Goal: Information Seeking & Learning: Learn about a topic

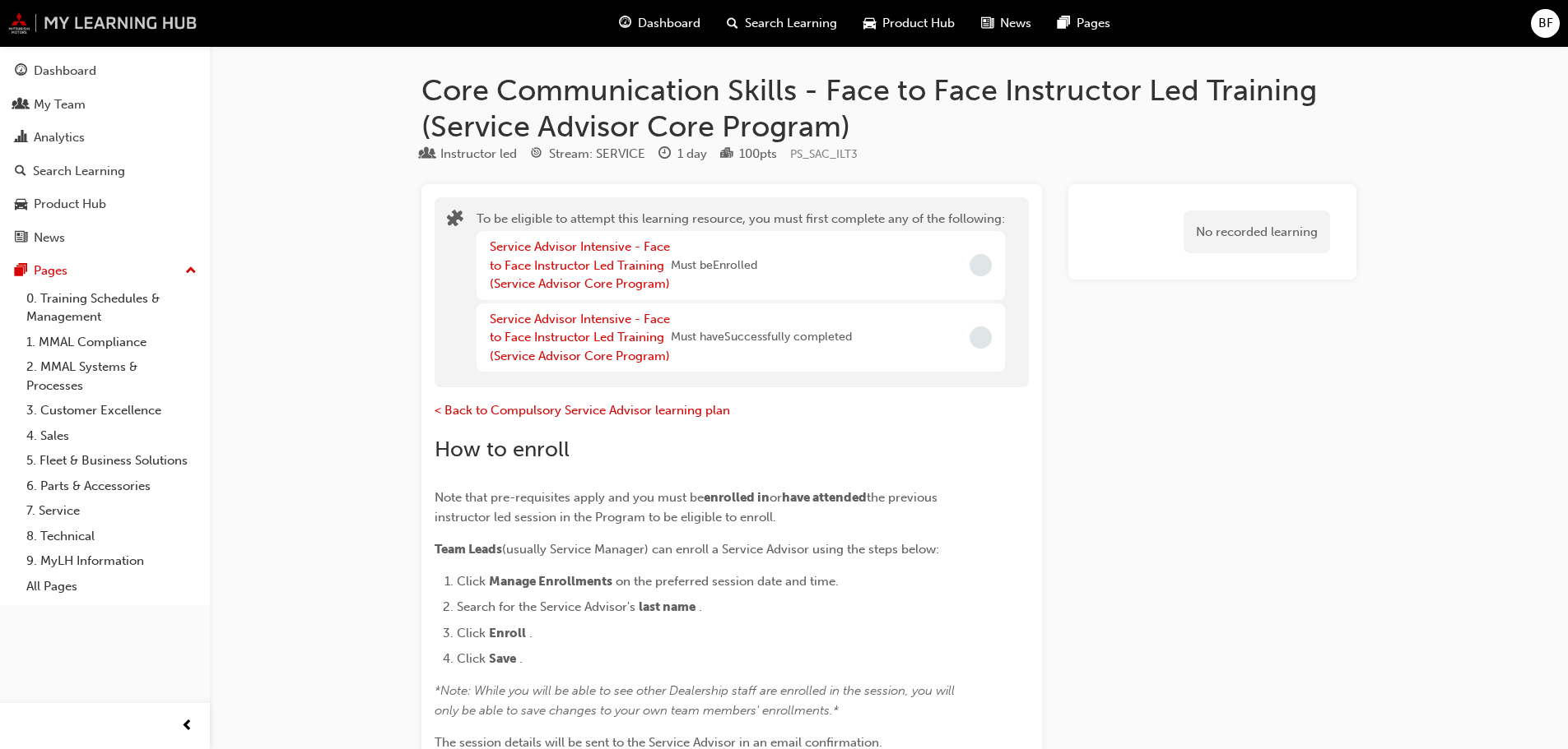
click at [145, 20] on img at bounding box center [103, 24] width 190 height 22
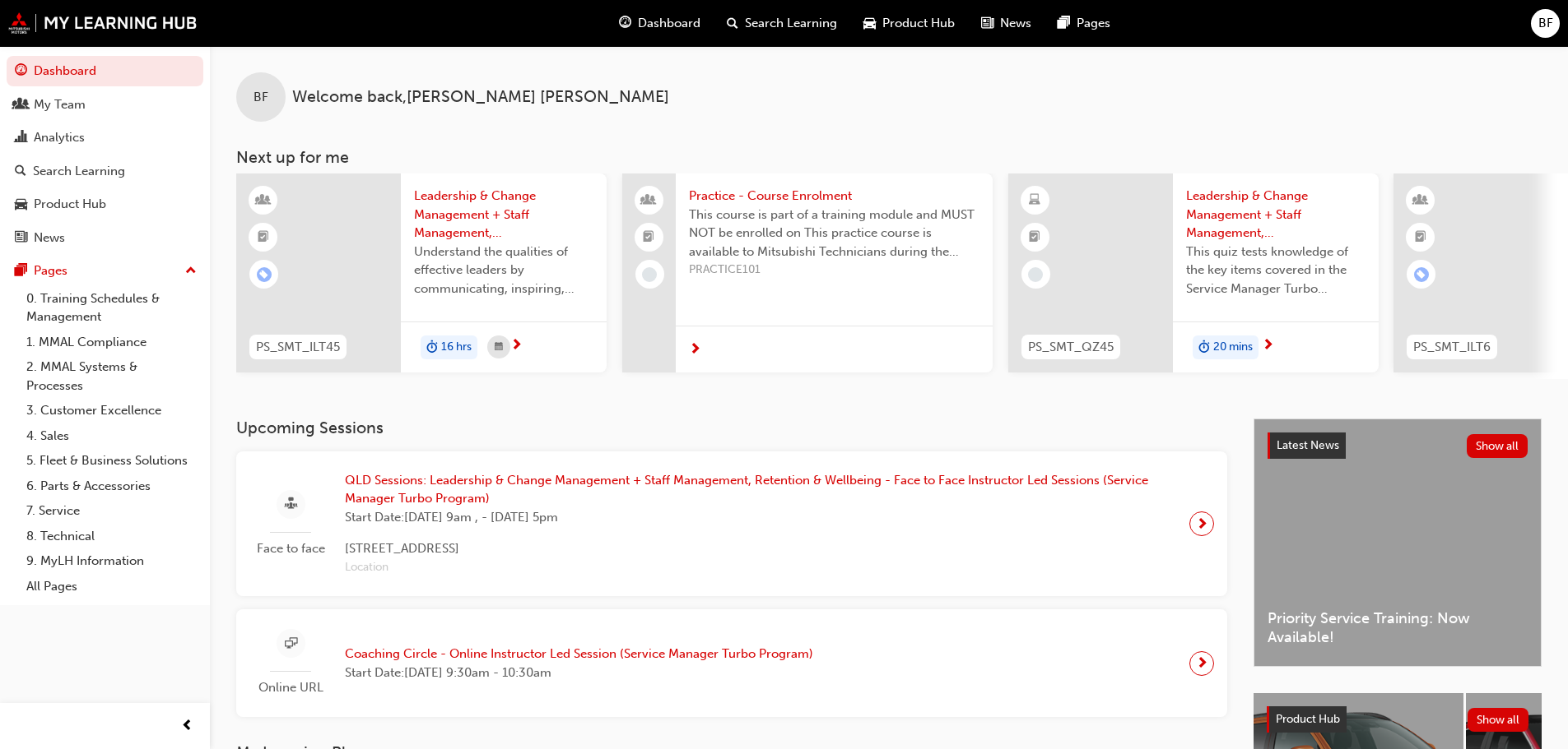
click at [757, 16] on span "Search Learning" at bounding box center [790, 23] width 92 height 19
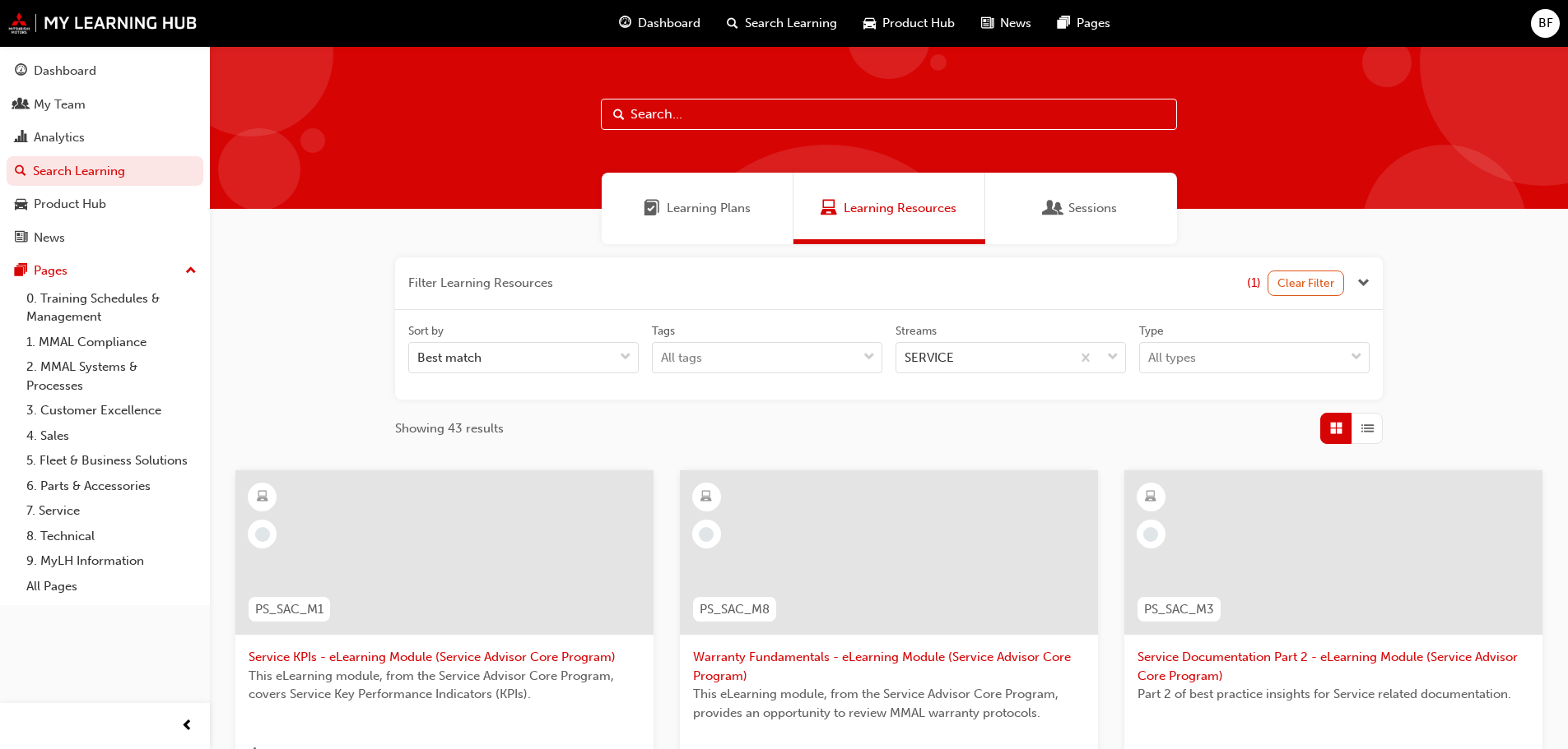
click at [651, 112] on input "text" at bounding box center [890, 114] width 577 height 32
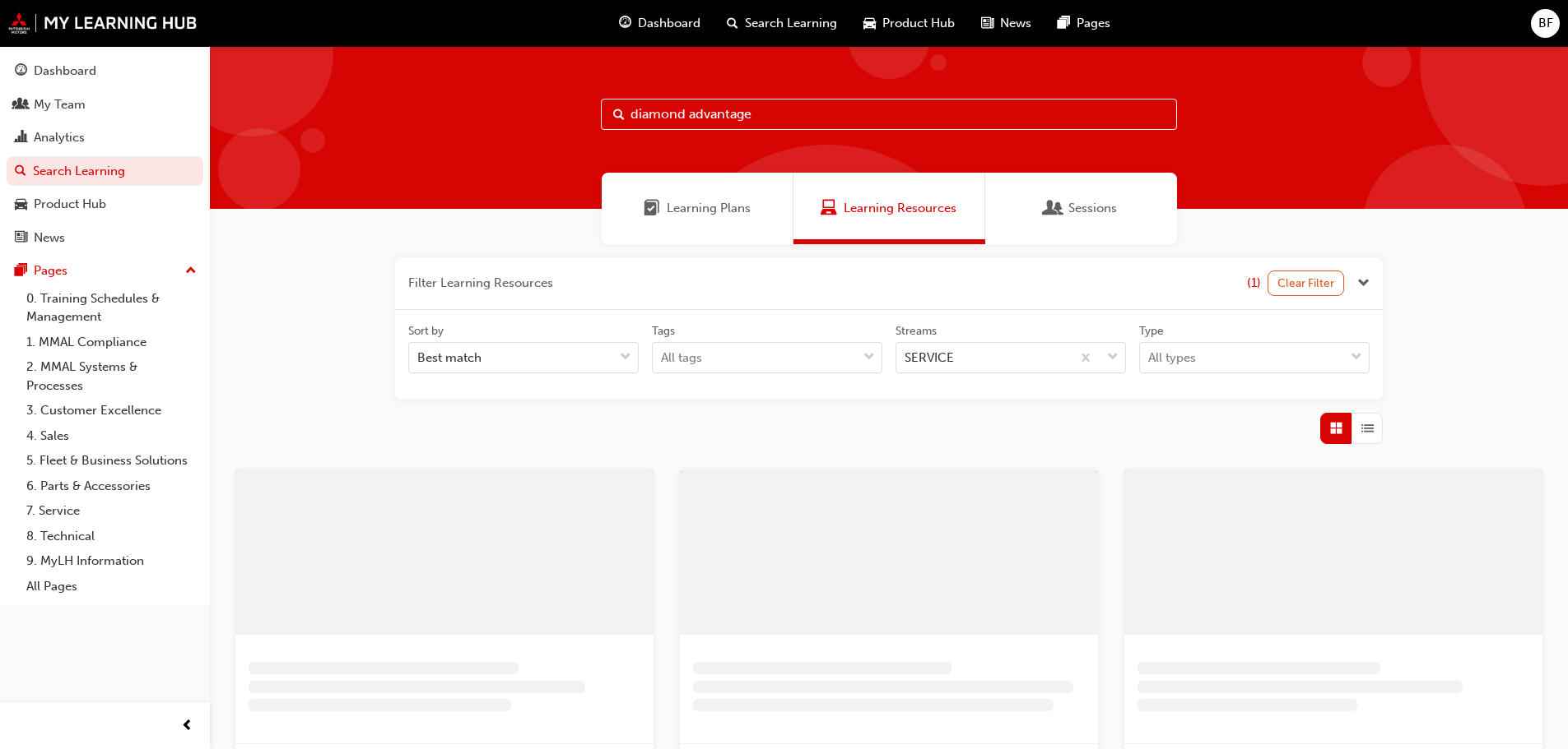
type input "diamond advantage"
click at [705, 210] on span "Learning Plans" at bounding box center [708, 208] width 84 height 19
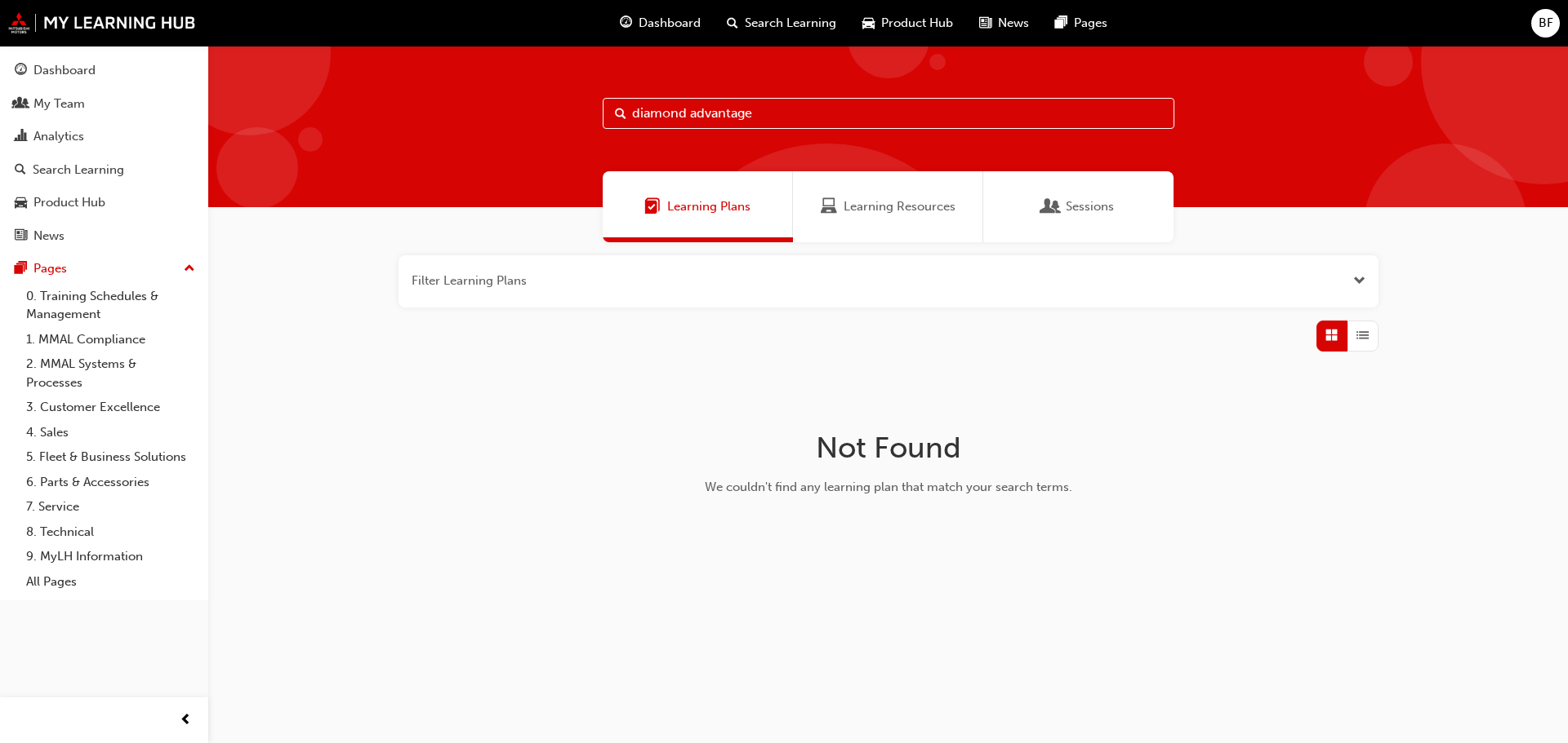
click at [1063, 202] on div "Sessions" at bounding box center [1078, 207] width 71 height 19
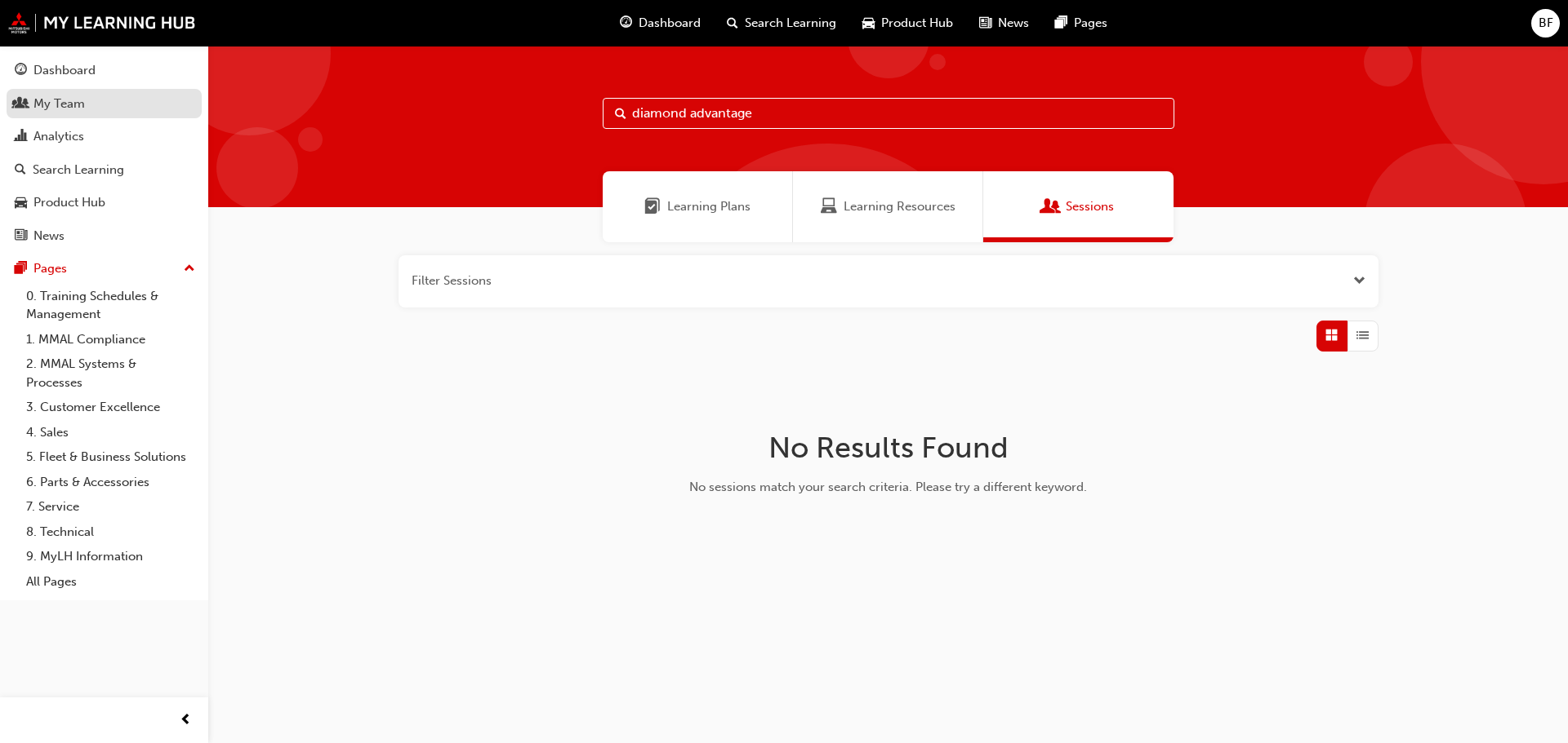
click at [76, 102] on div "My Team" at bounding box center [59, 104] width 52 height 19
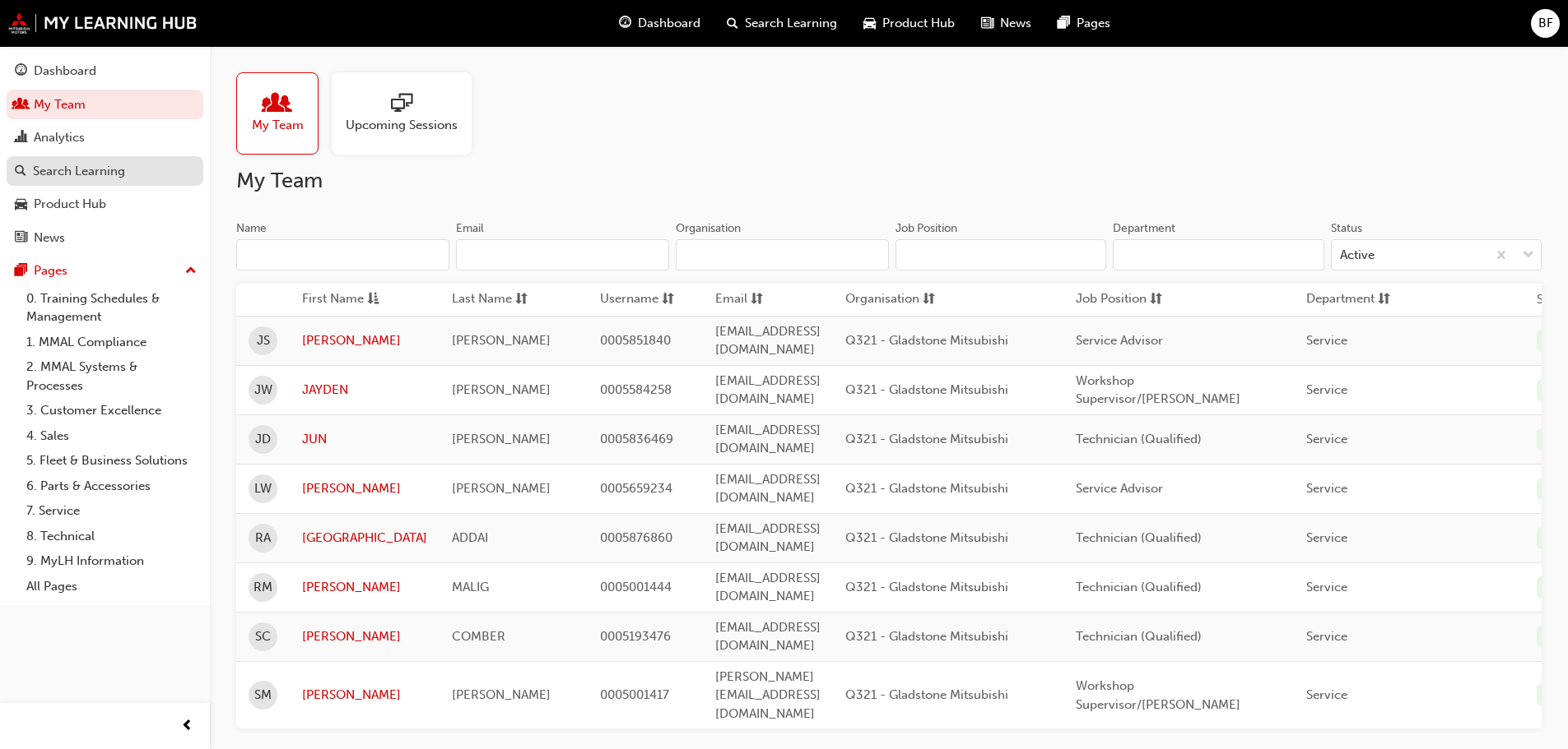
click at [68, 168] on div "Search Learning" at bounding box center [78, 171] width 92 height 19
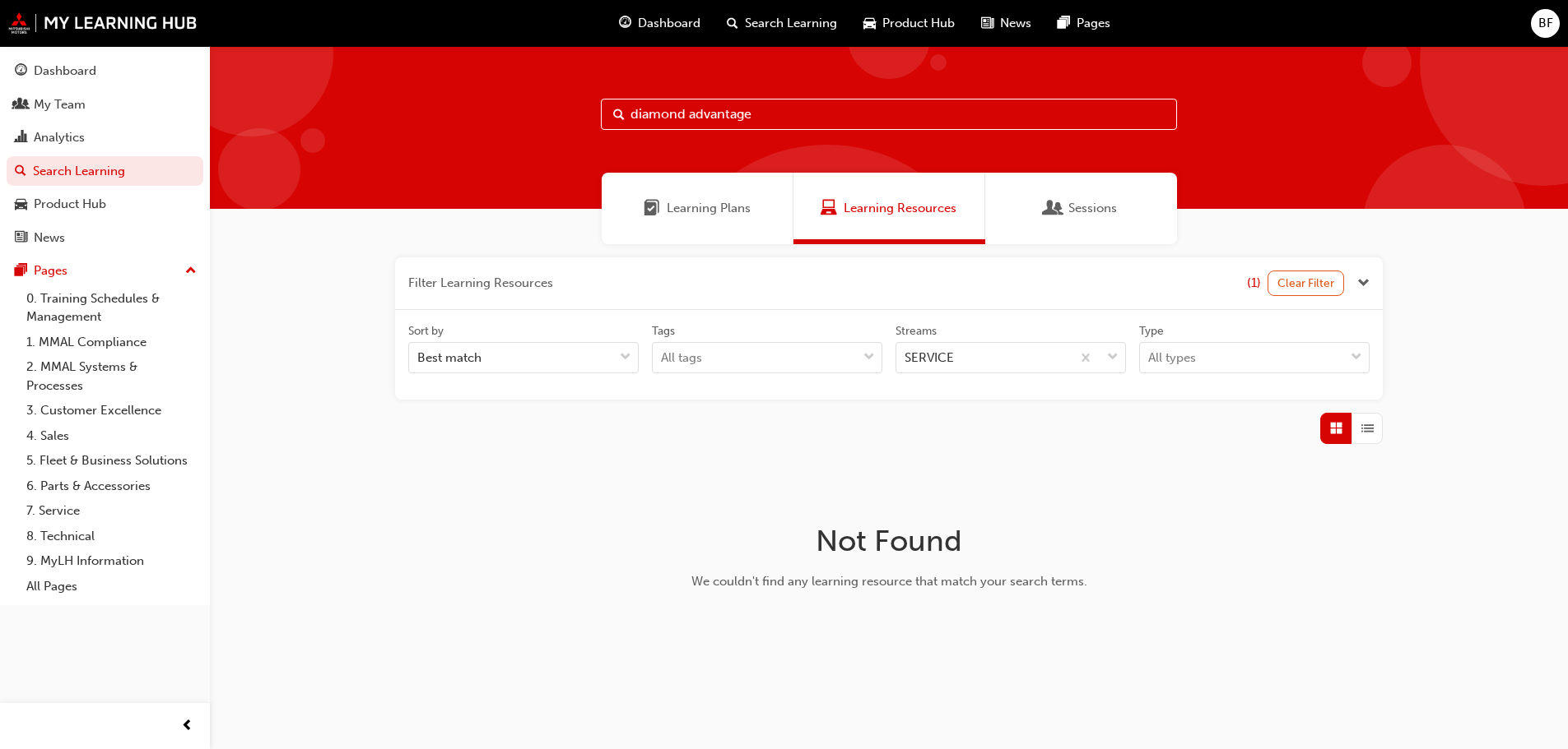
click at [727, 113] on input "diamond advantage" at bounding box center [890, 114] width 577 height 32
click at [726, 113] on input "diamond advantage" at bounding box center [890, 114] width 577 height 32
drag, startPoint x: 758, startPoint y: 121, endPoint x: 687, endPoint y: 127, distance: 71.3
click at [687, 127] on input "diamond advantage" at bounding box center [890, 114] width 577 height 32
type input "diamond"
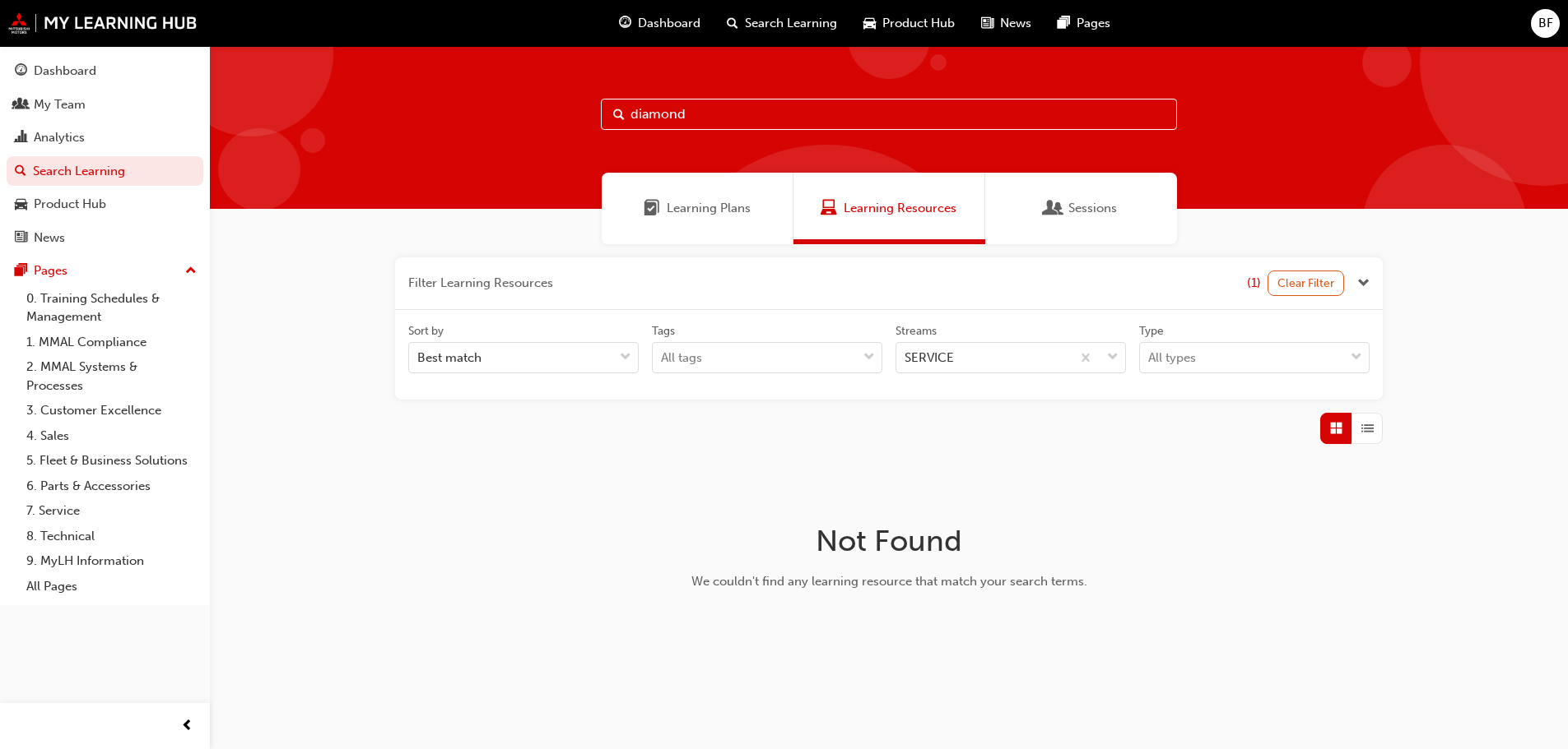
click at [763, 17] on span "Search Learning" at bounding box center [790, 23] width 92 height 19
click at [1302, 278] on button "Clear Filter" at bounding box center [1306, 283] width 77 height 26
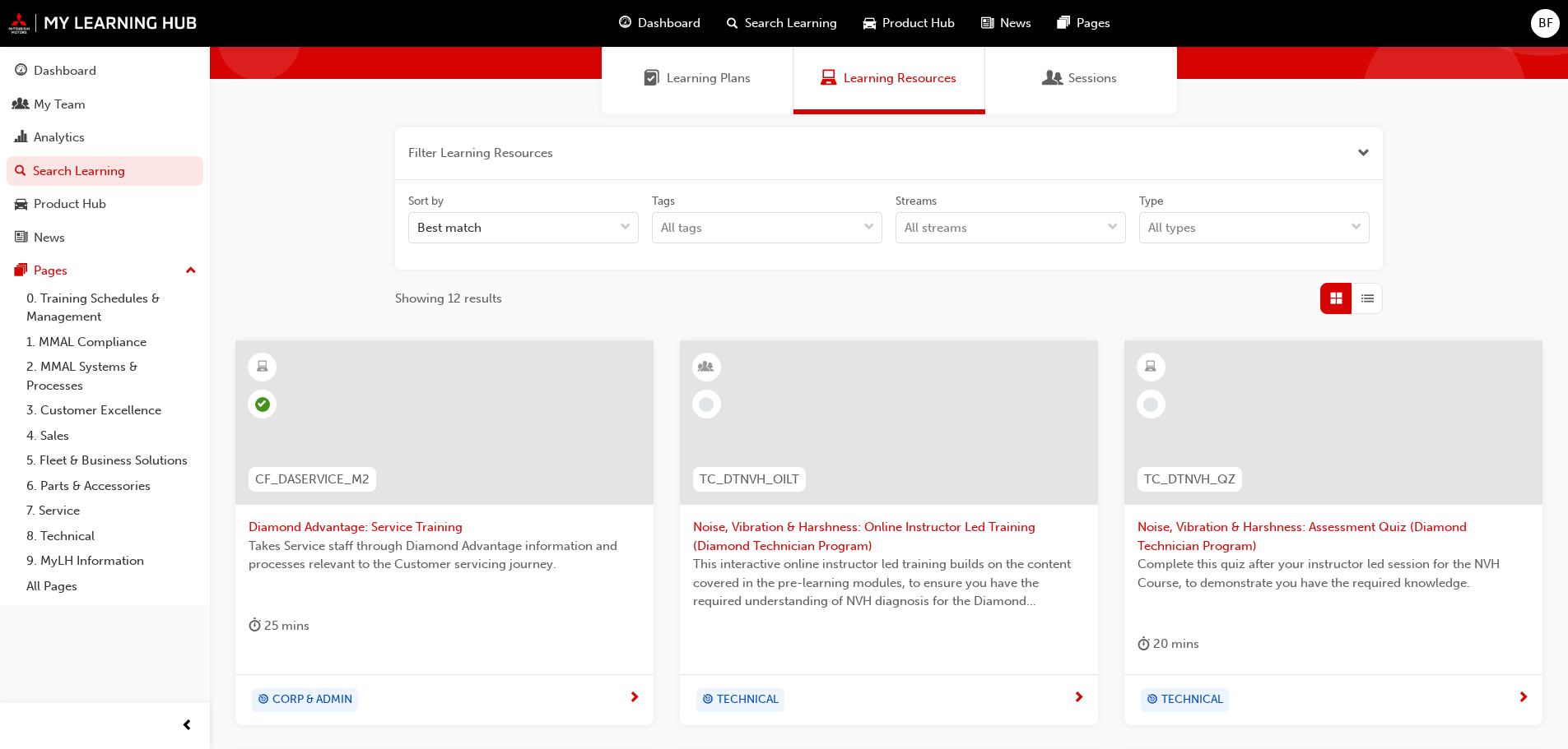
scroll to position [165, 0]
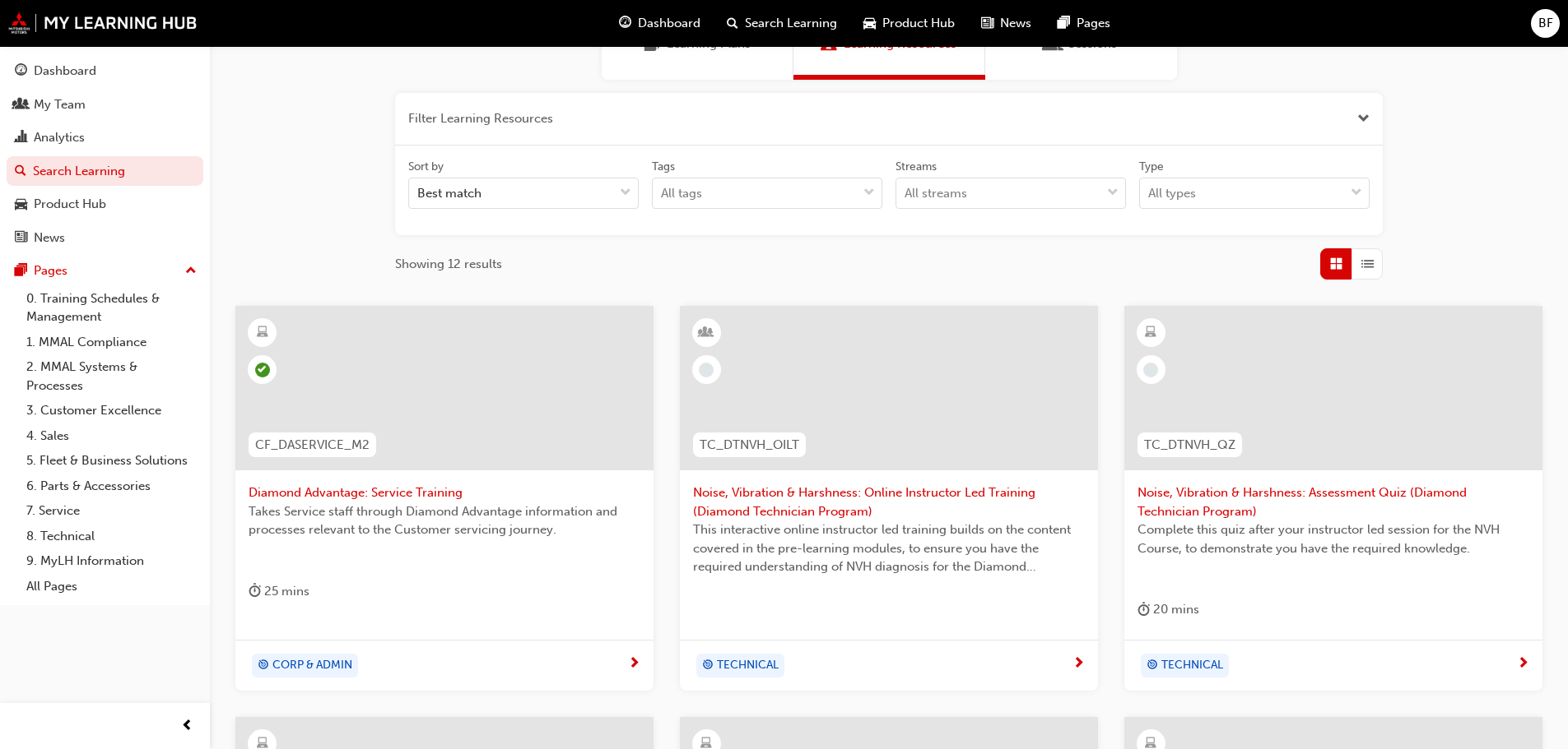
click at [346, 487] on span "Diamond Advantage: Service Training" at bounding box center [444, 492] width 392 height 19
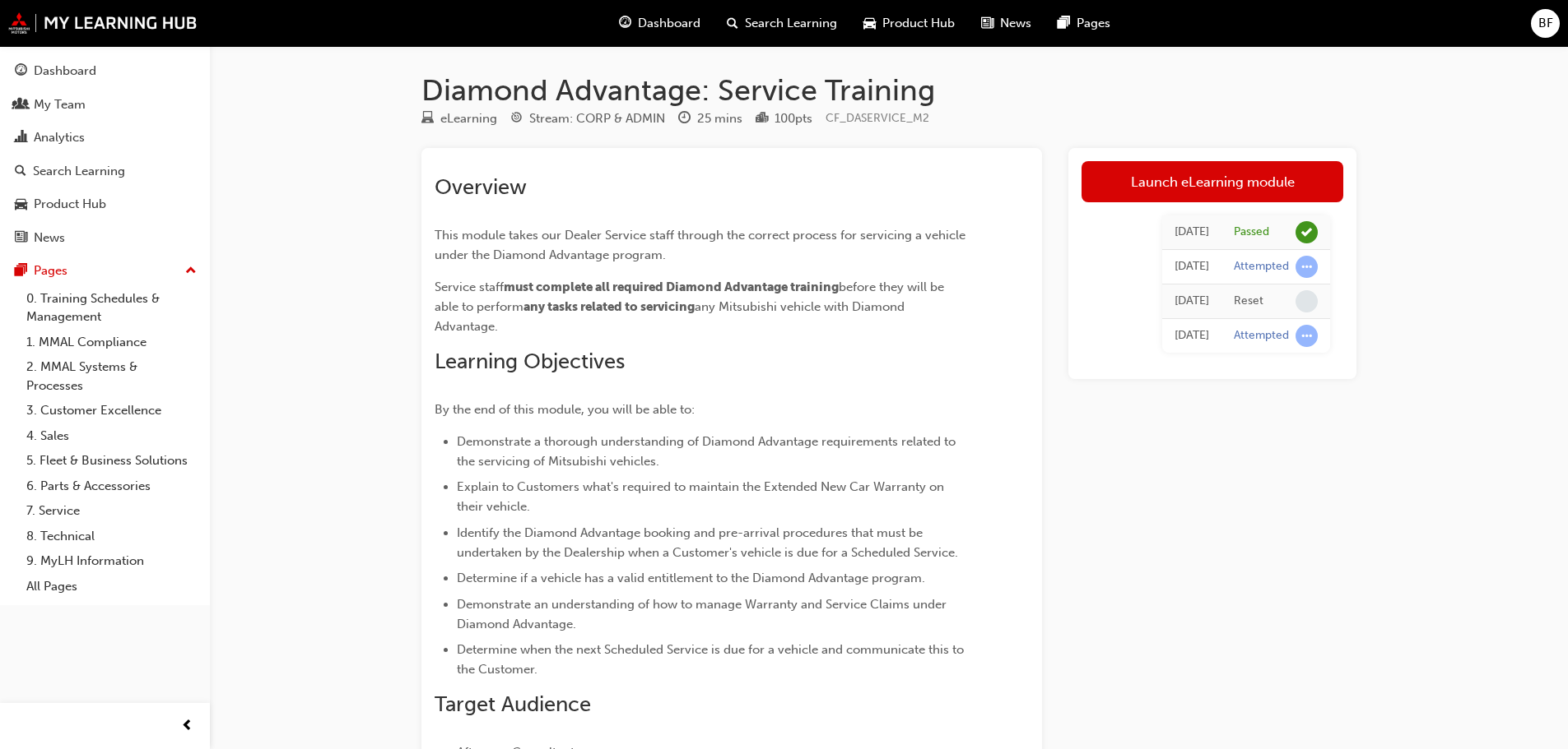
click at [609, 117] on div "Stream: CORP & ADMIN" at bounding box center [597, 118] width 136 height 19
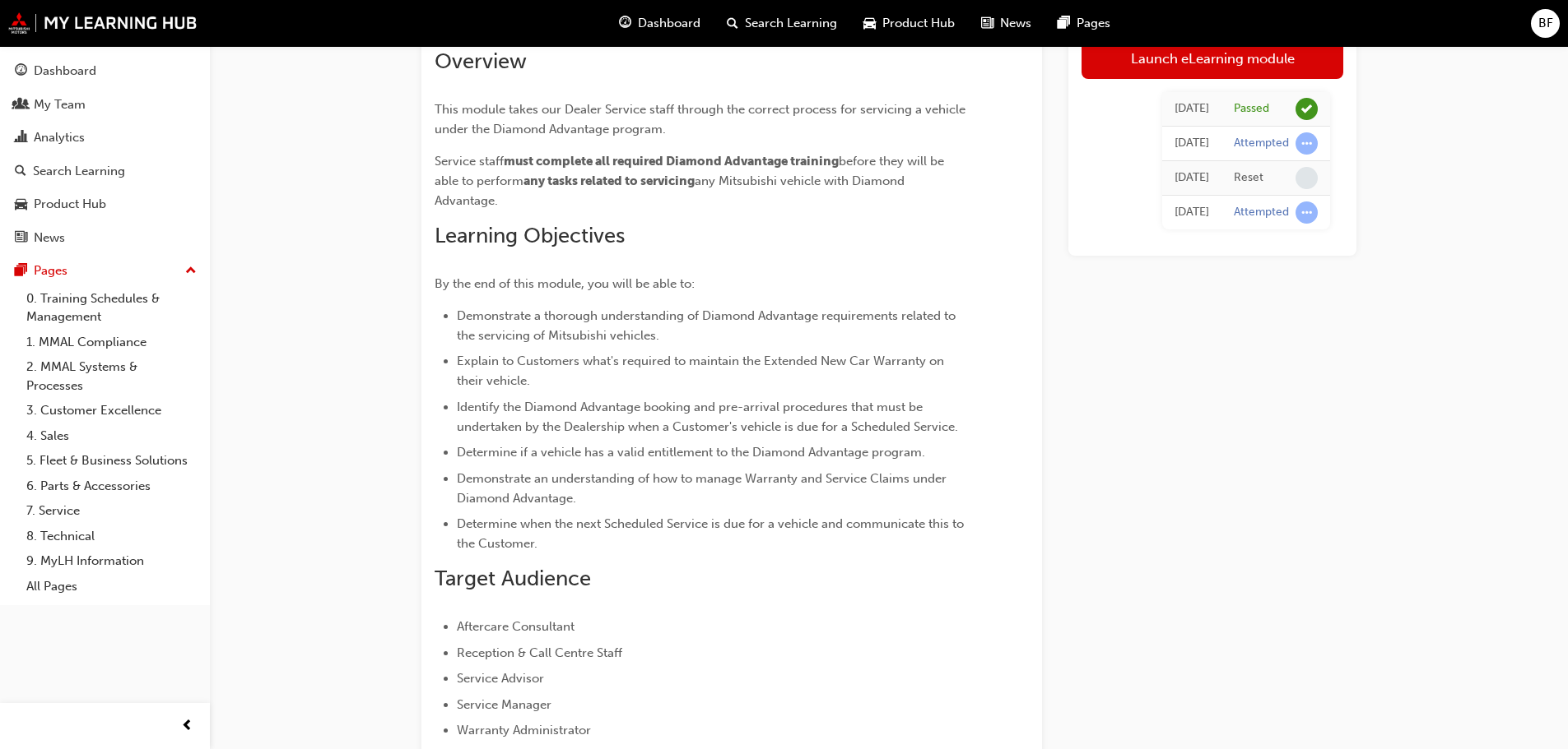
scroll to position [80, 0]
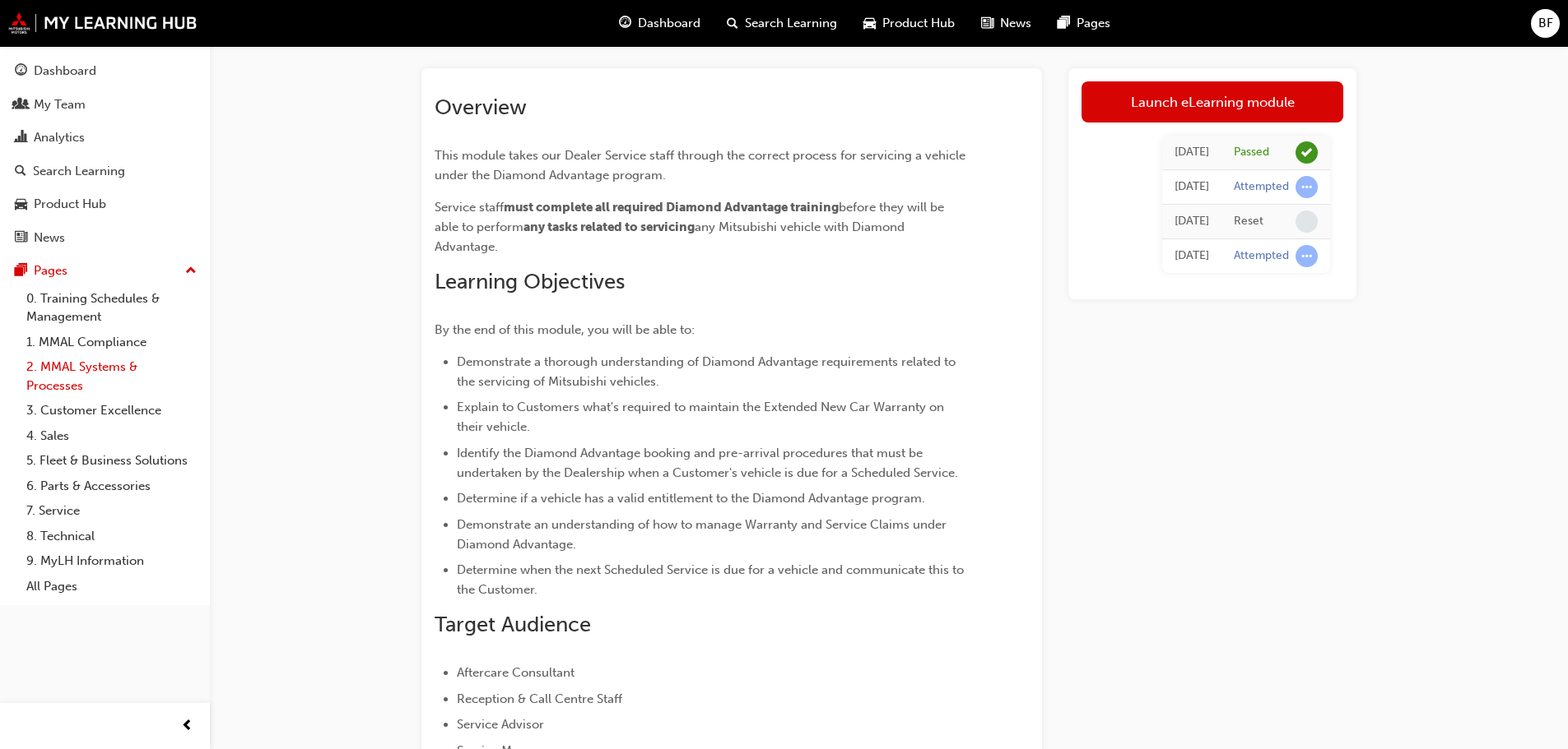
click at [72, 369] on link "2. MMAL Systems & Processes" at bounding box center [112, 376] width 184 height 43
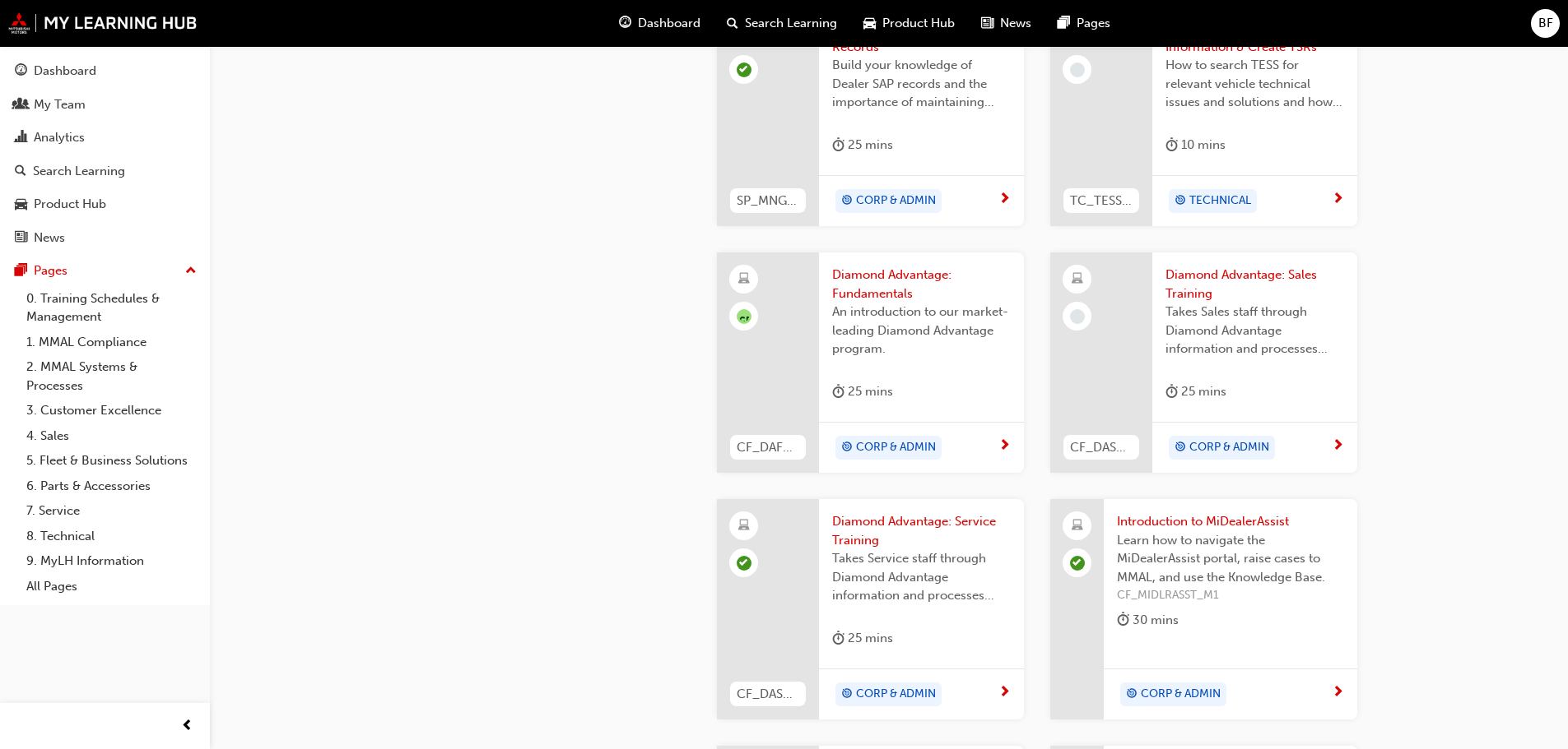
scroll to position [823, 0]
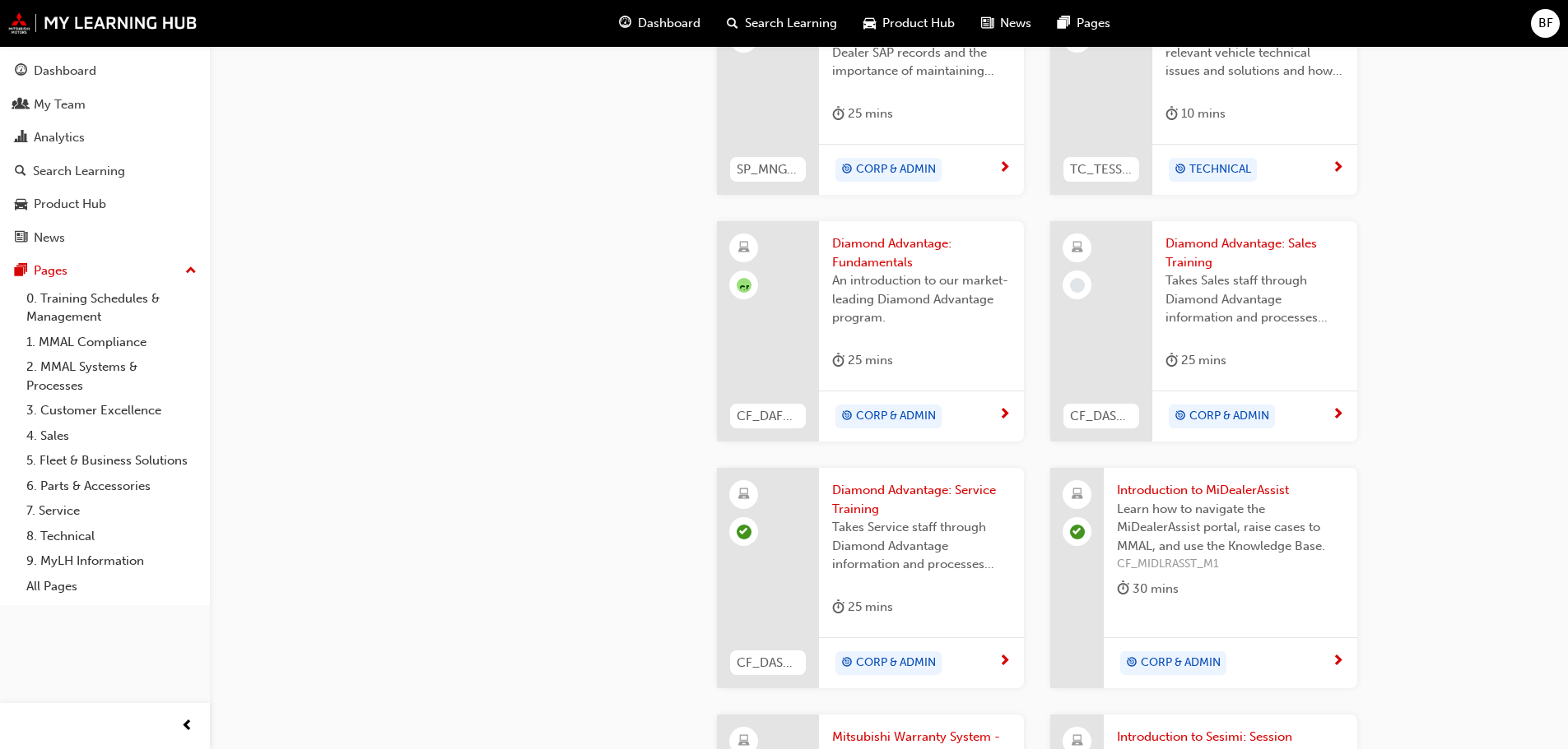
click at [873, 240] on span "Diamond Advantage: Fundamentals" at bounding box center [921, 254] width 179 height 37
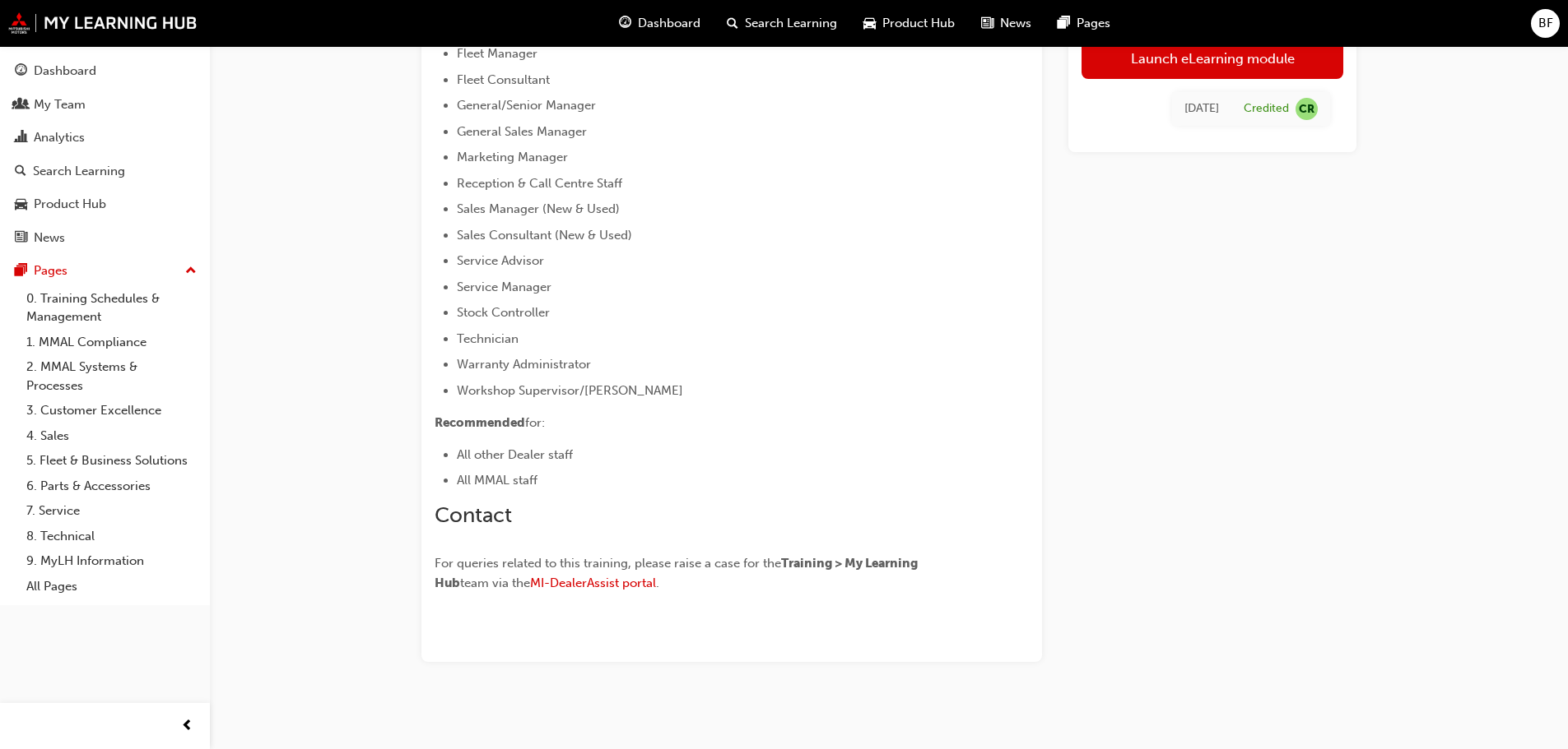
scroll to position [814, 0]
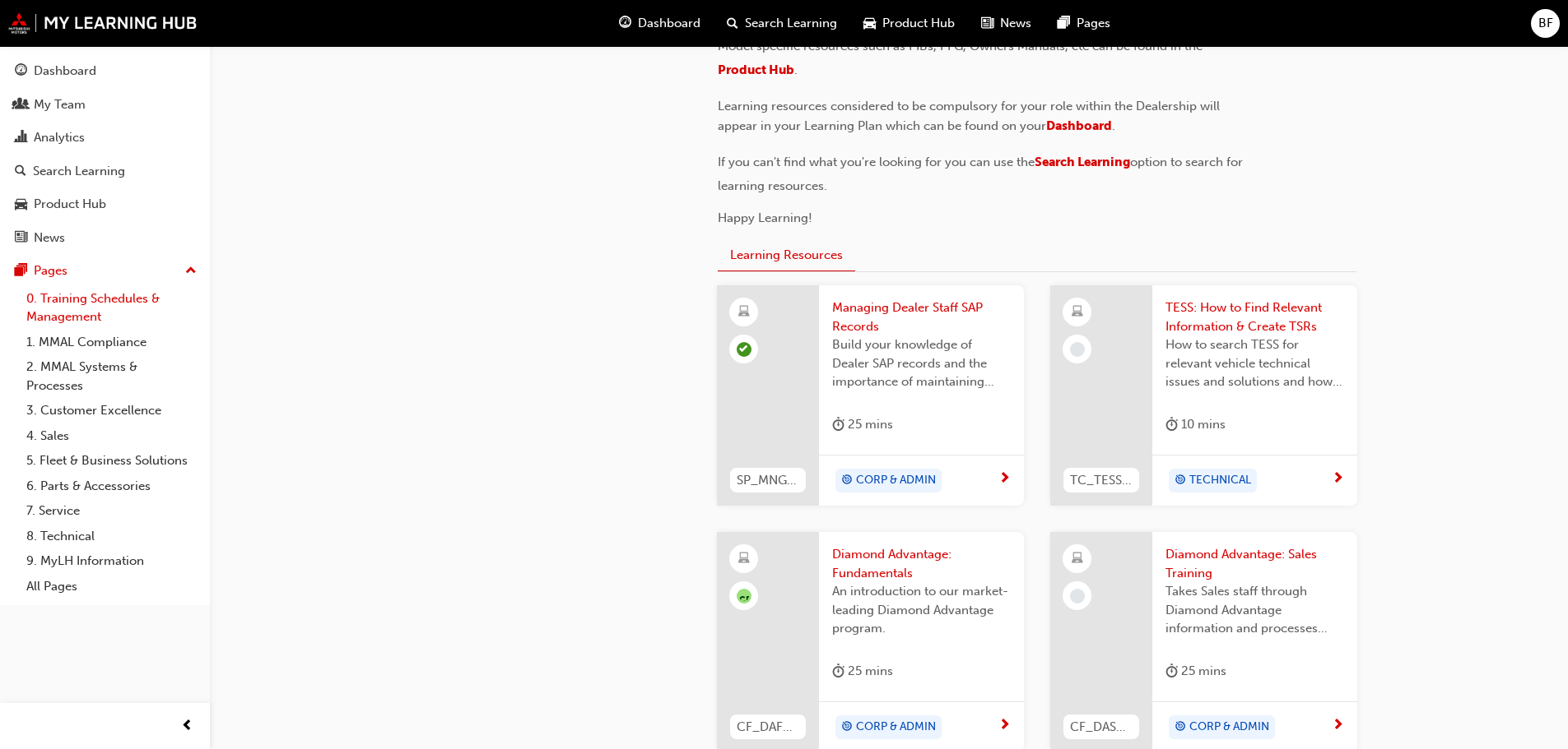
scroll to position [165, 0]
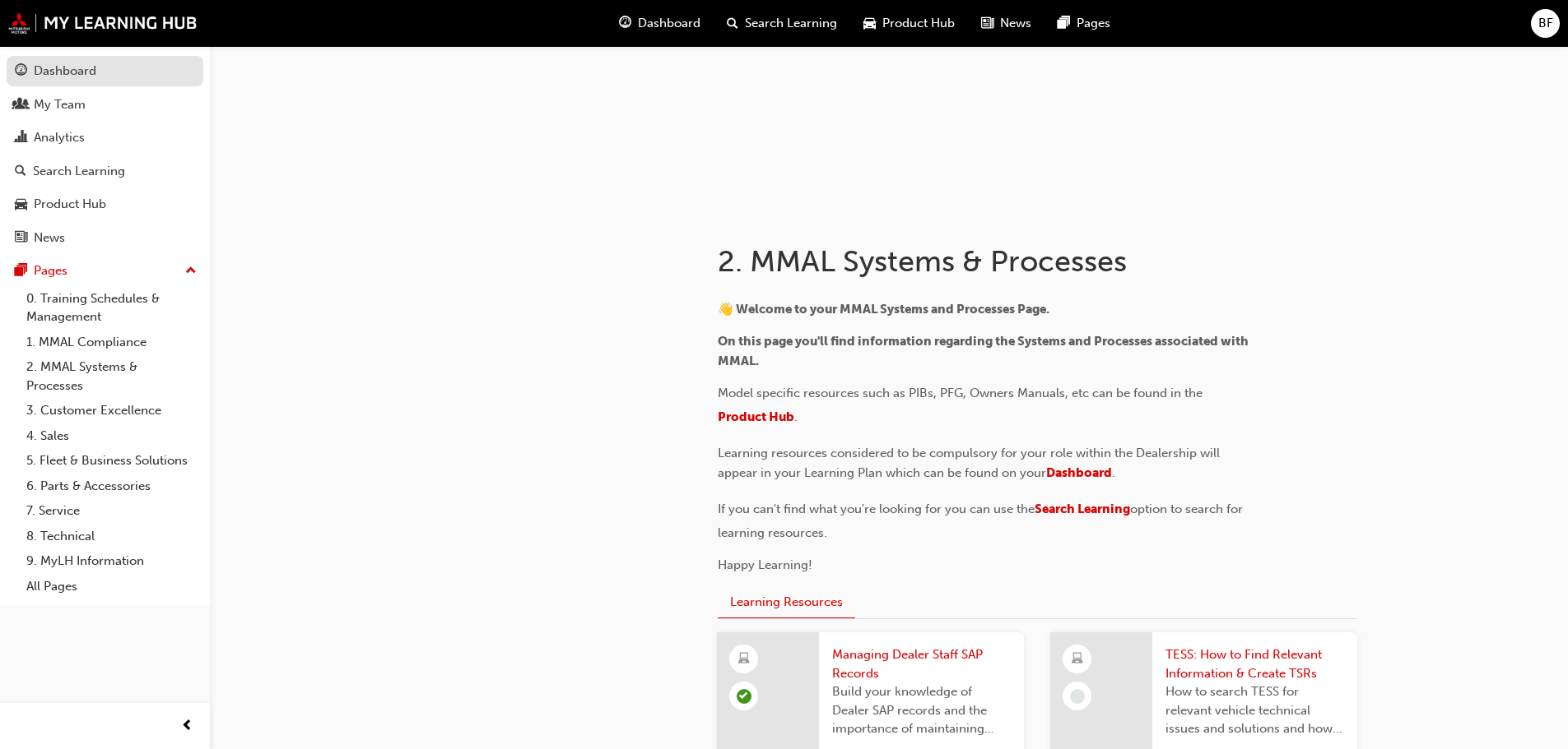
click at [97, 72] on div "Dashboard" at bounding box center [105, 71] width 181 height 21
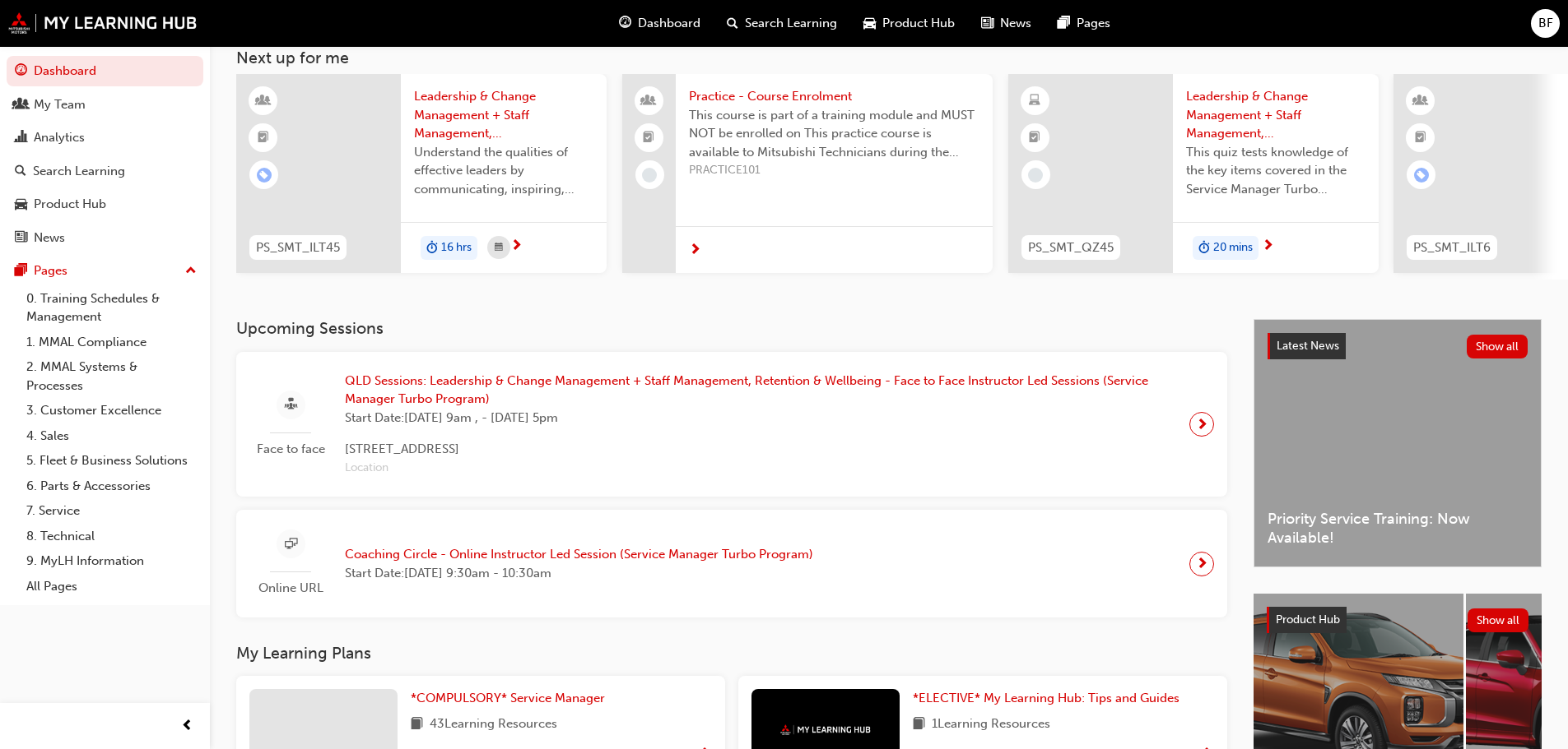
scroll to position [343, 0]
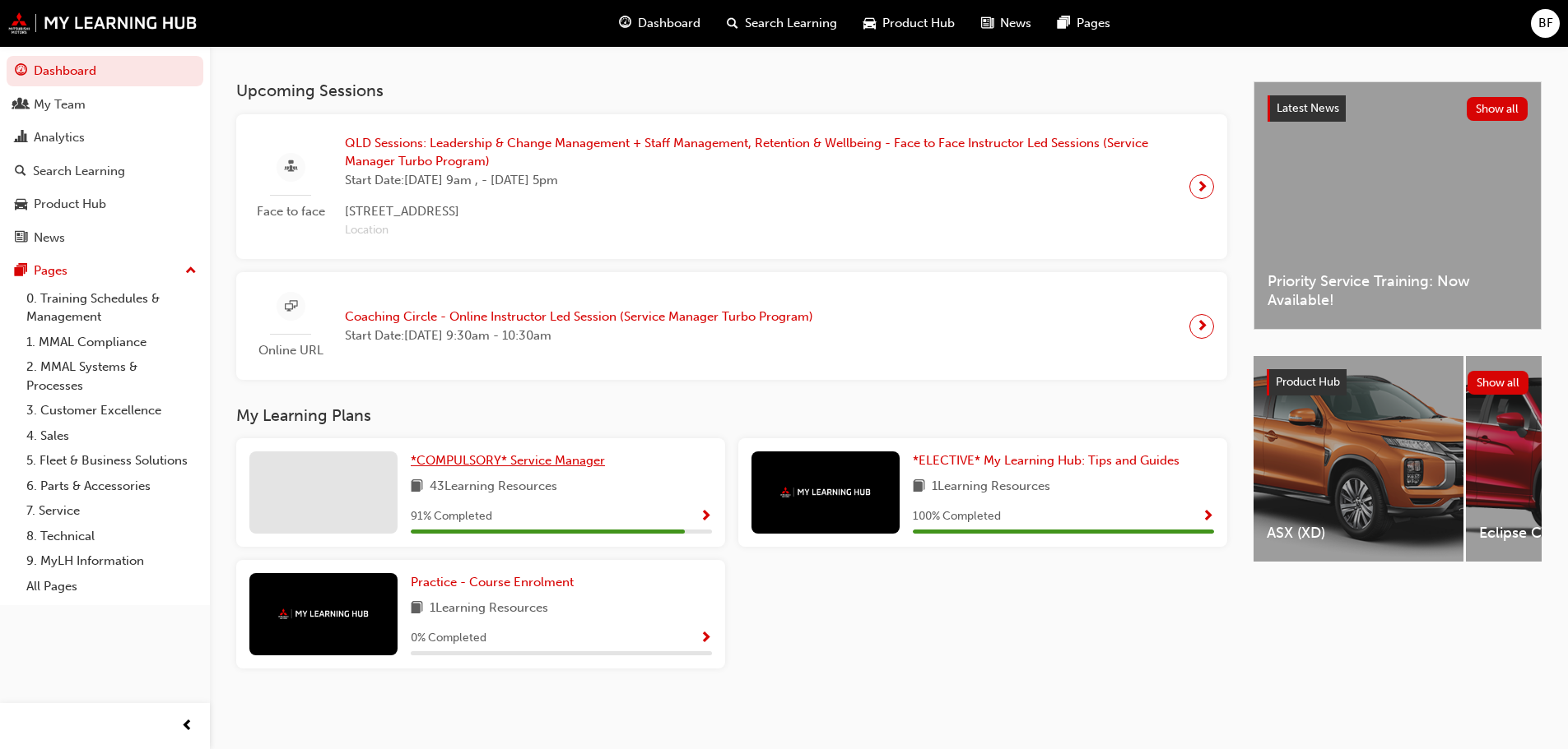
click at [499, 458] on span "*COMPULSORY* Service Manager" at bounding box center [508, 460] width 195 height 15
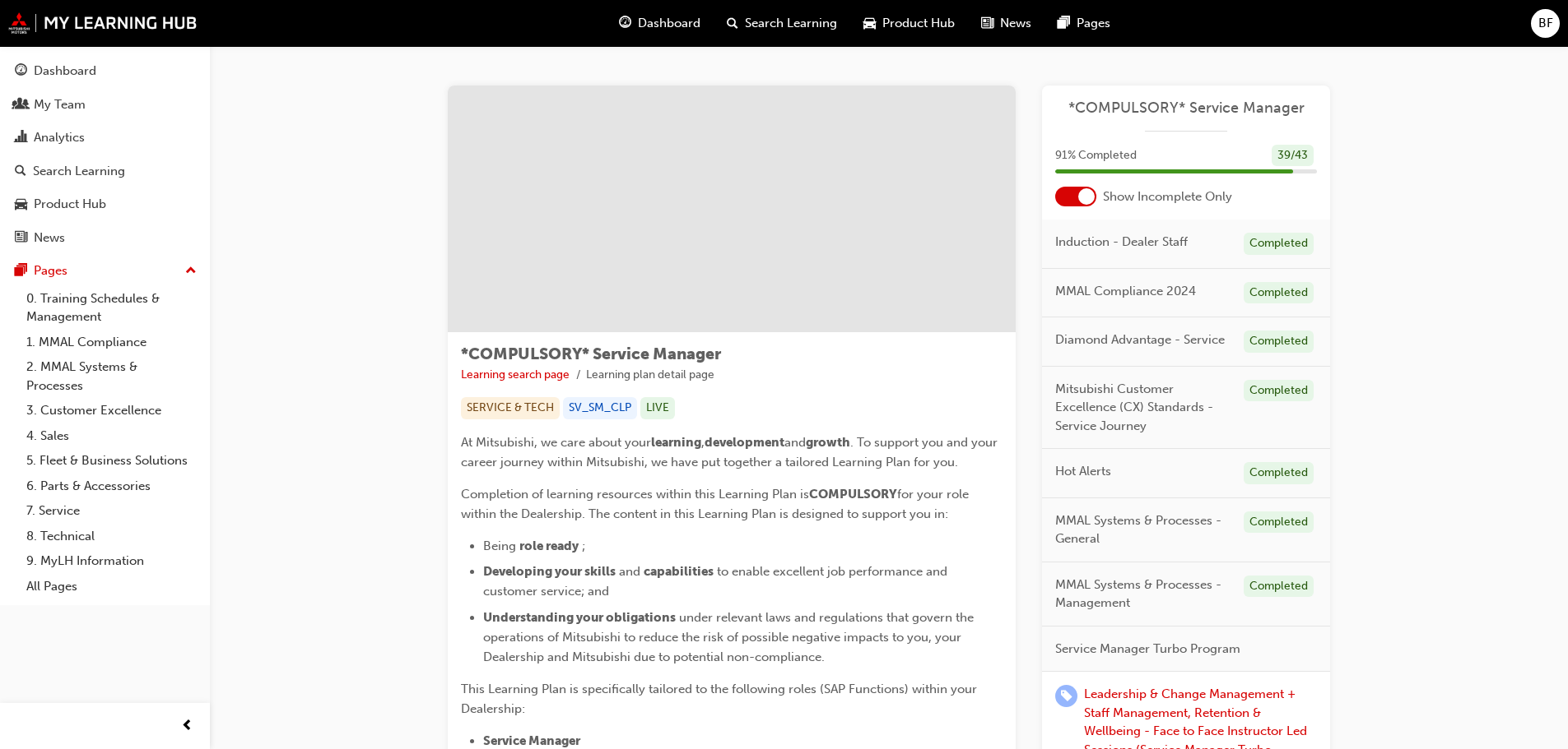
click at [1065, 195] on div at bounding box center [1076, 196] width 41 height 20
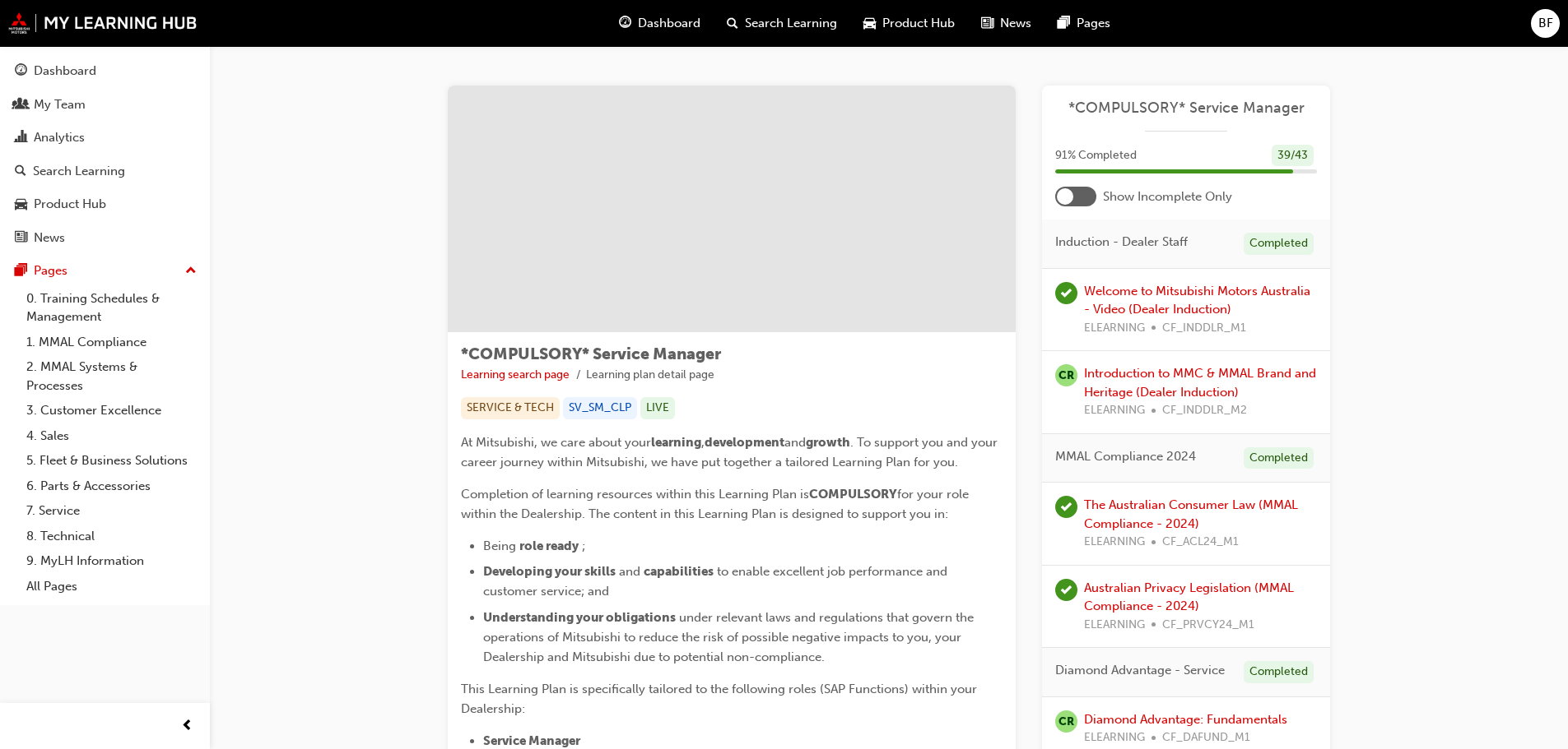
click at [1087, 195] on div at bounding box center [1076, 196] width 41 height 20
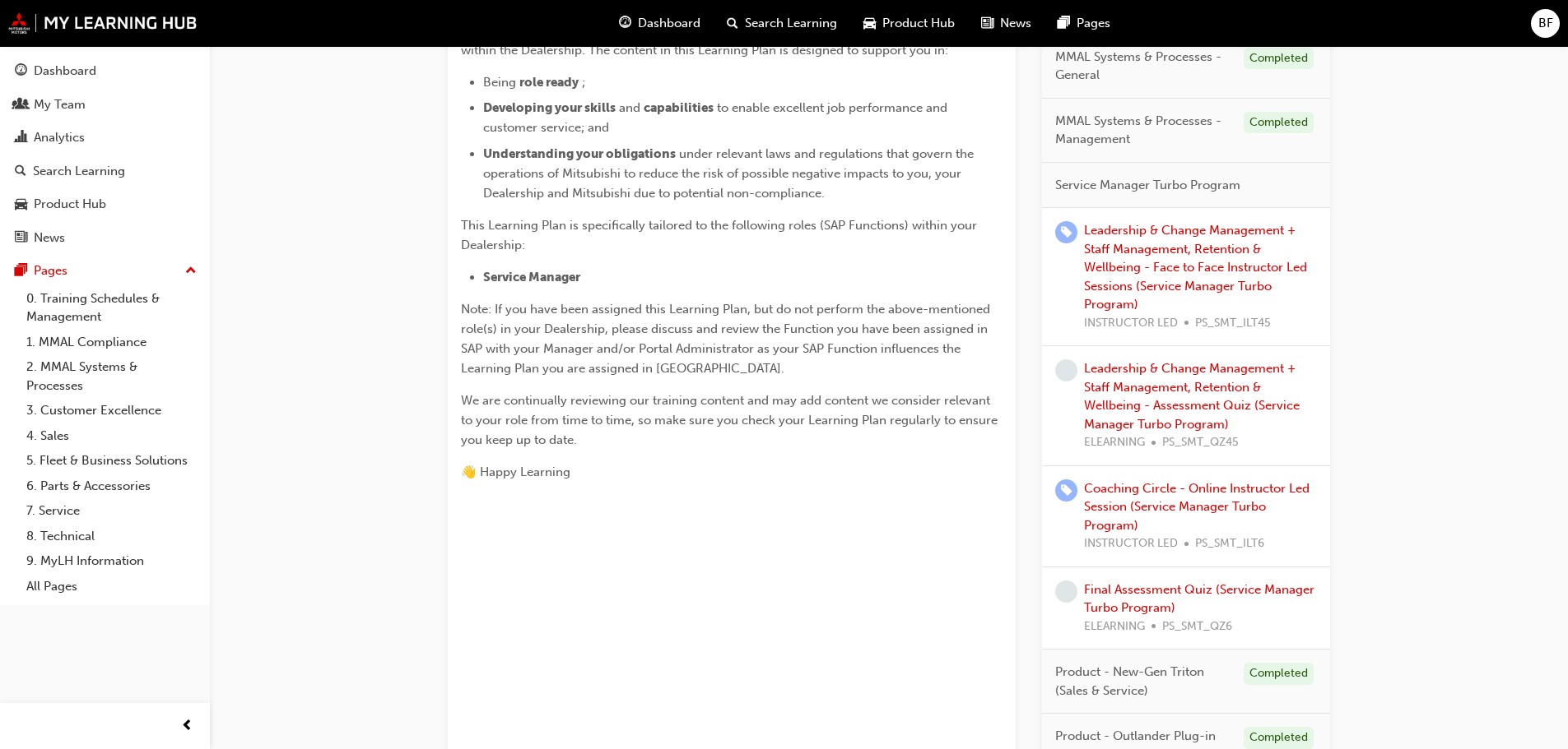
scroll to position [493, 0]
